Goal: Transaction & Acquisition: Obtain resource

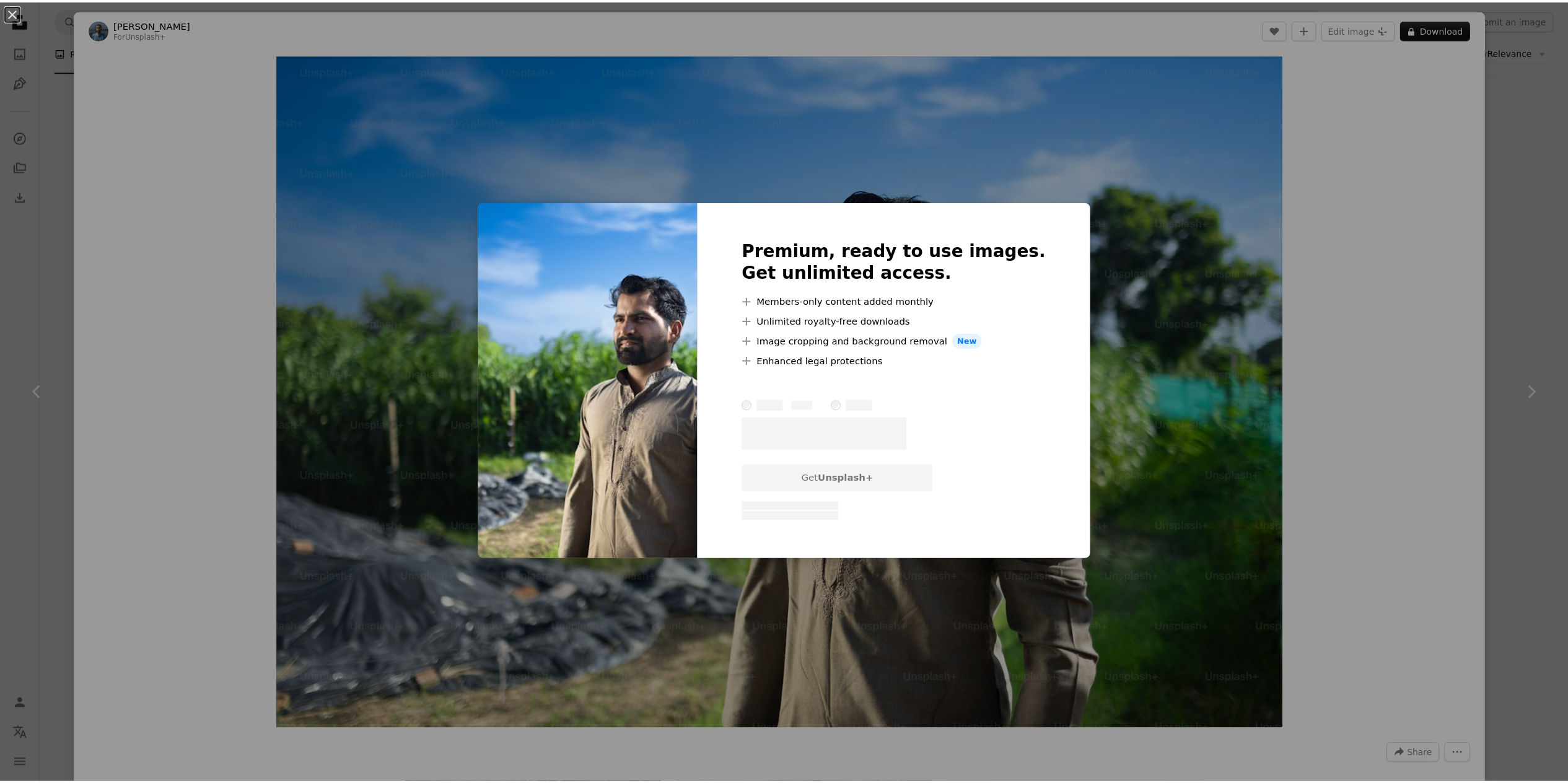
scroll to position [1239, 0]
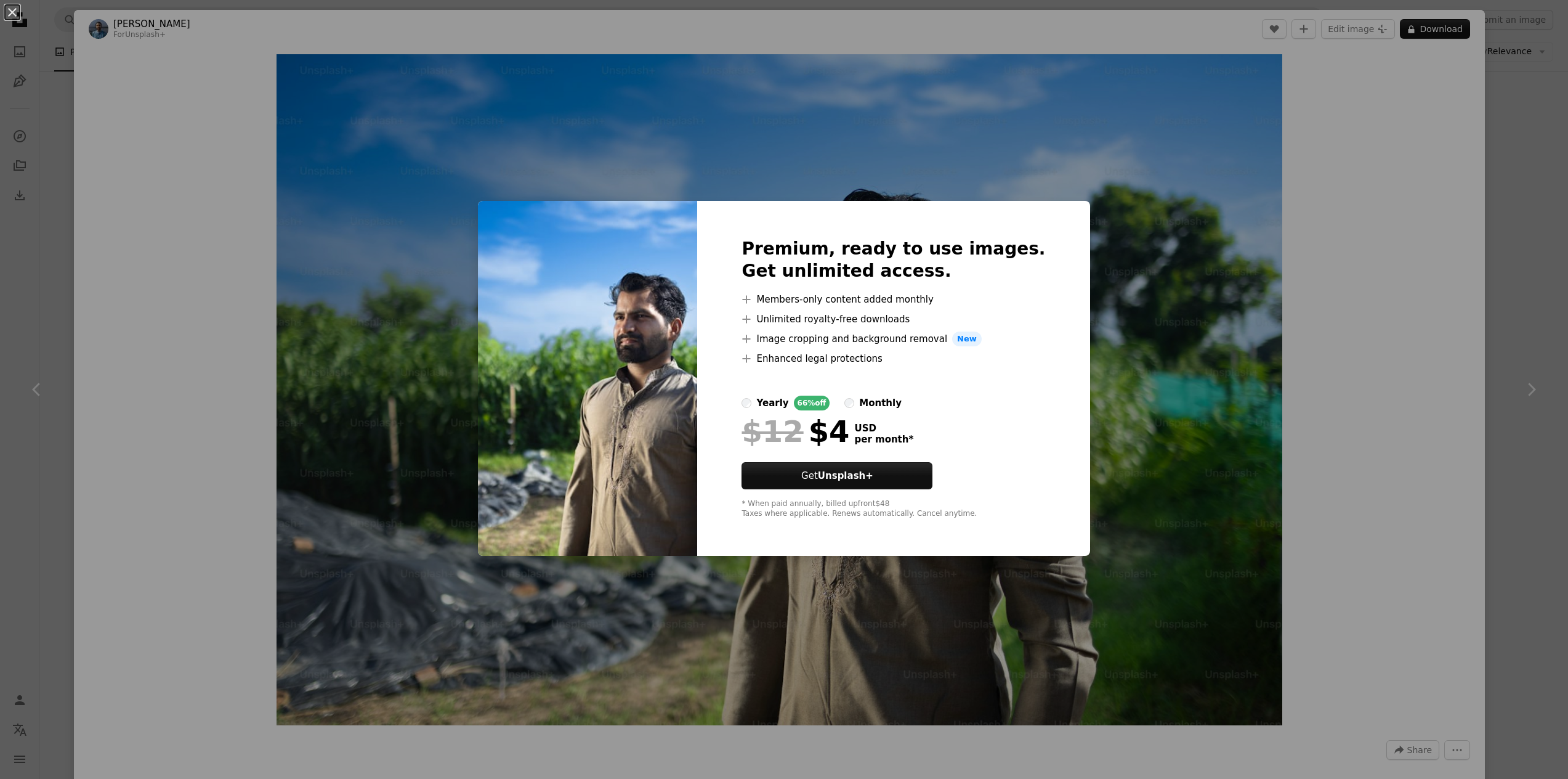
click at [1165, 230] on div "An X shape Premium, ready to use images. Get unlimited access. A plus sign Memb…" at bounding box center [784, 389] width 1568 height 779
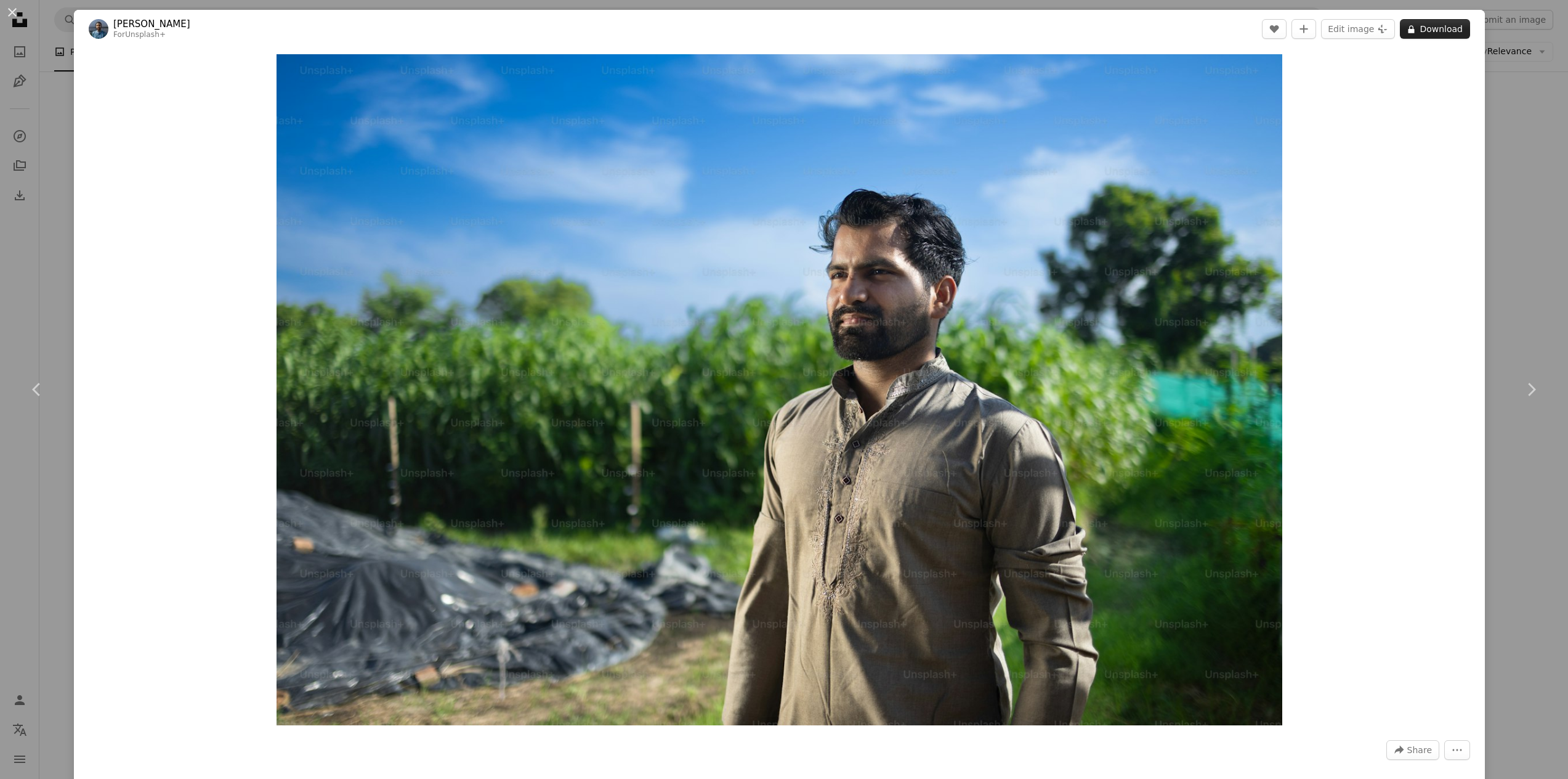
click at [1419, 30] on button "A lock Download" at bounding box center [1435, 29] width 71 height 19
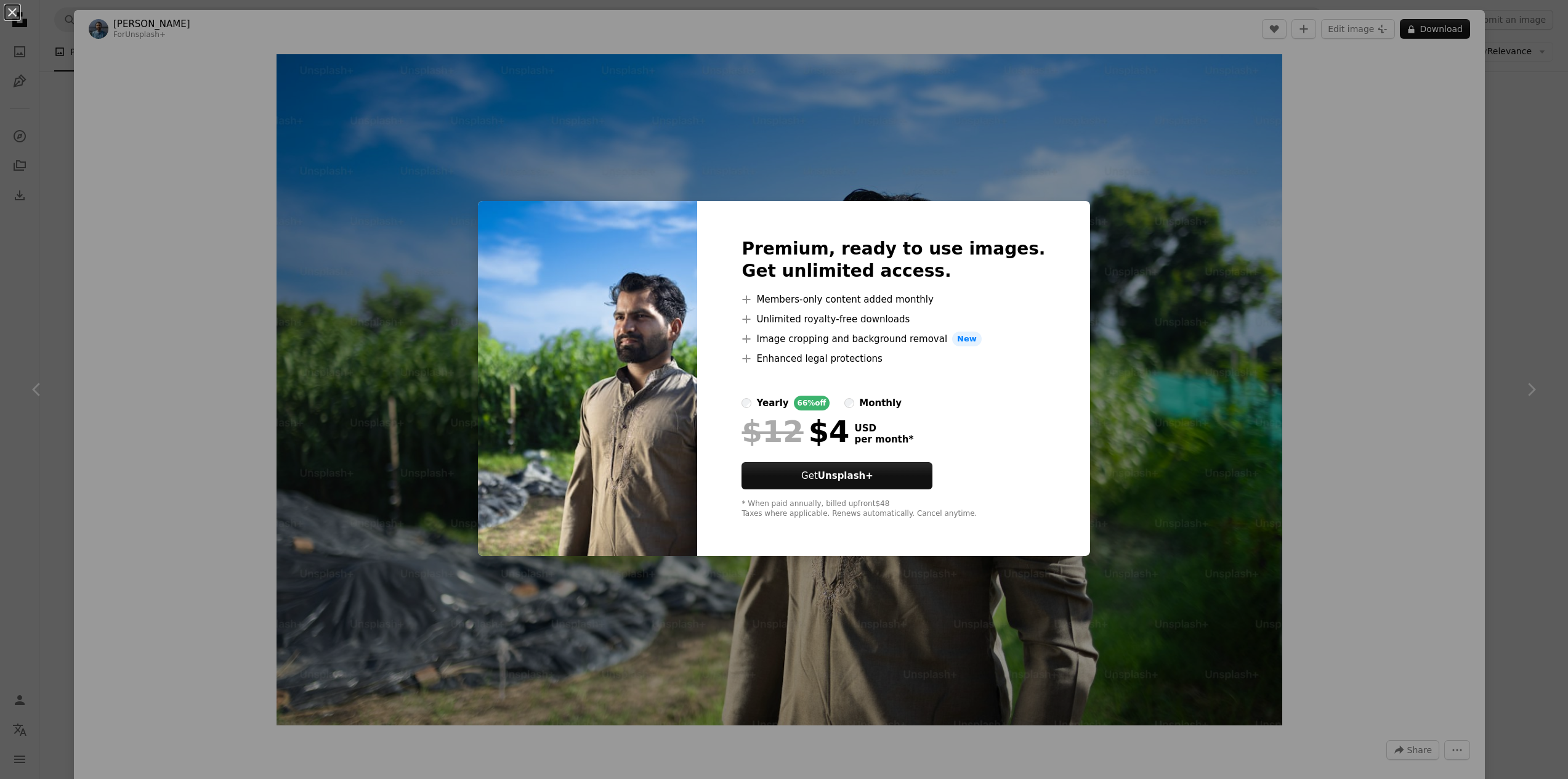
click at [884, 615] on div "An X shape Premium, ready to use images. Get unlimited access. A plus sign Memb…" at bounding box center [784, 389] width 1568 height 779
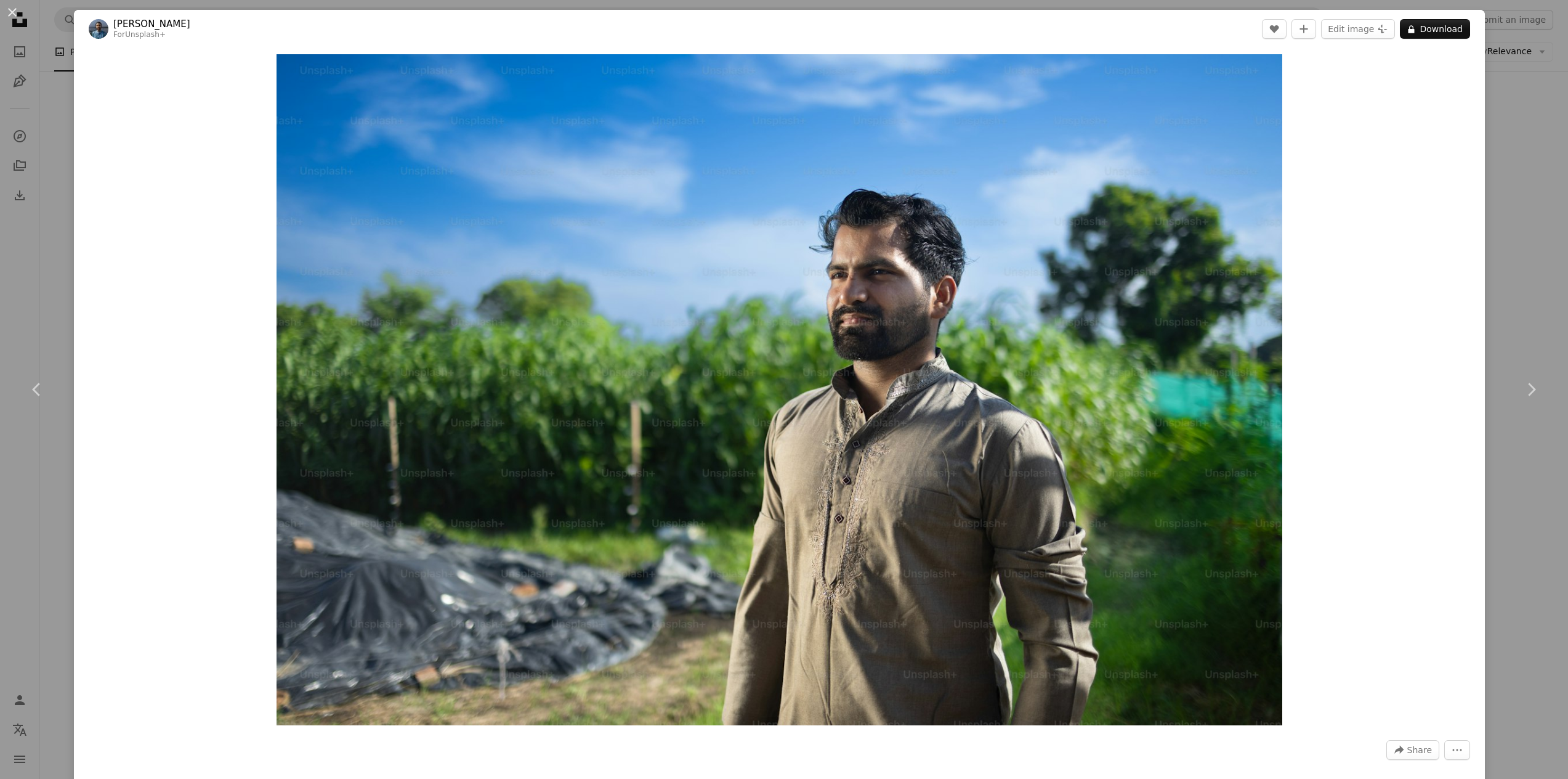
click at [1527, 172] on div "An X shape Chevron left Chevron right [PERSON_NAME] For Unsplash+ A heart A plu…" at bounding box center [784, 389] width 1568 height 779
